Goal: Information Seeking & Learning: Learn about a topic

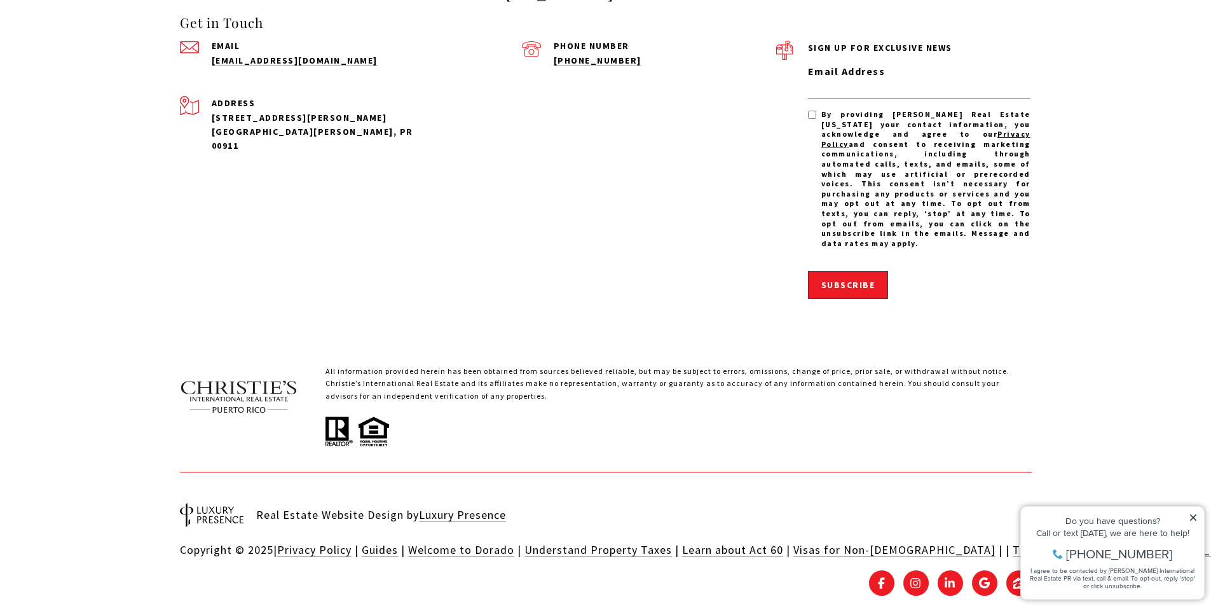
scroll to position [3758, 0]
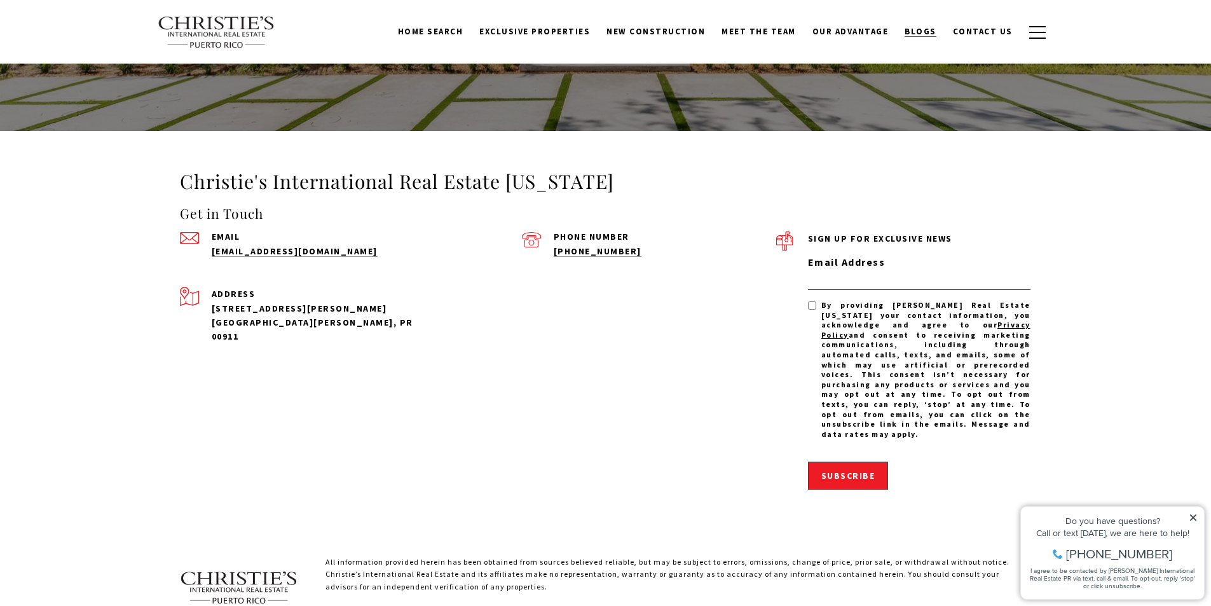
click at [936, 30] on span "Blogs" at bounding box center [921, 31] width 32 height 11
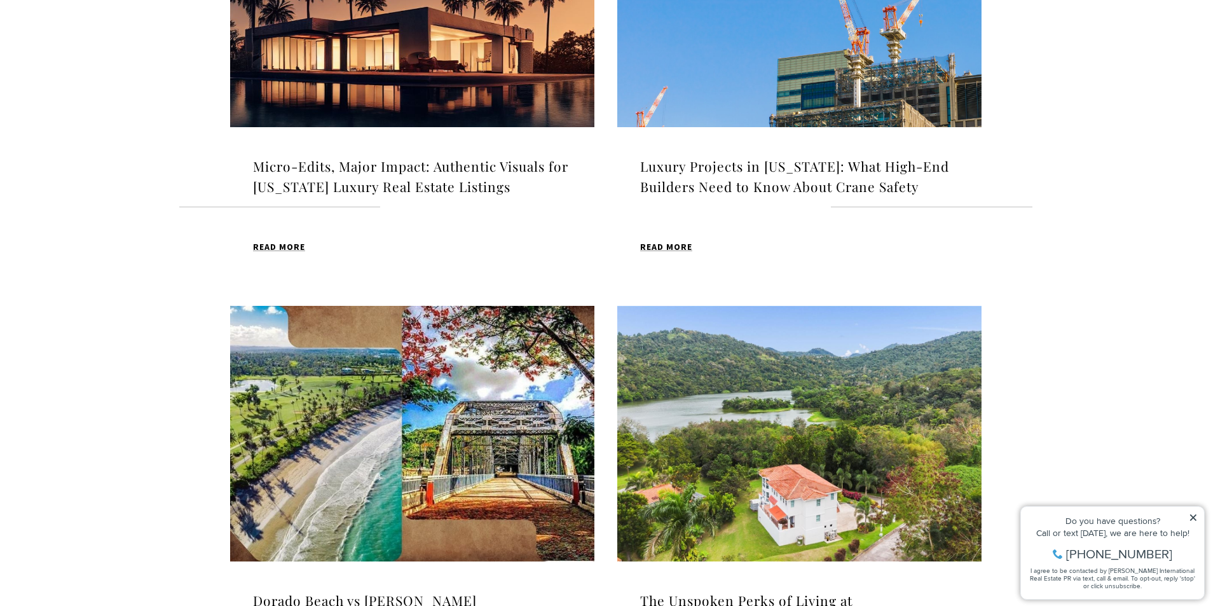
scroll to position [577, 0]
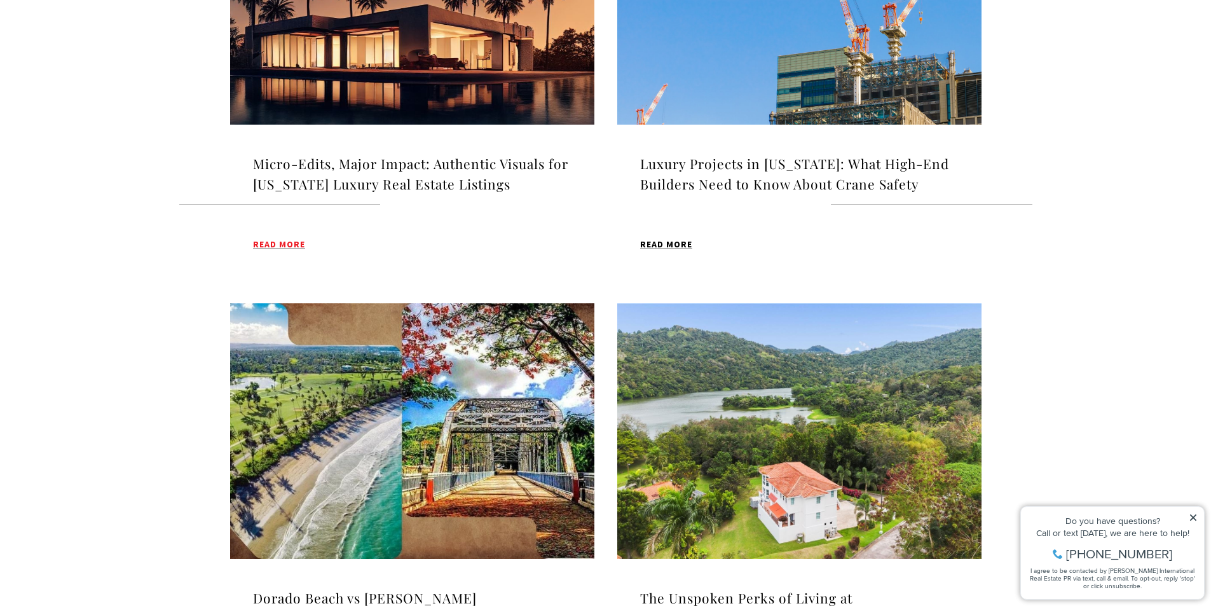
click at [259, 248] on span "Read MORE" at bounding box center [279, 244] width 52 height 9
